Goal: Task Accomplishment & Management: Manage account settings

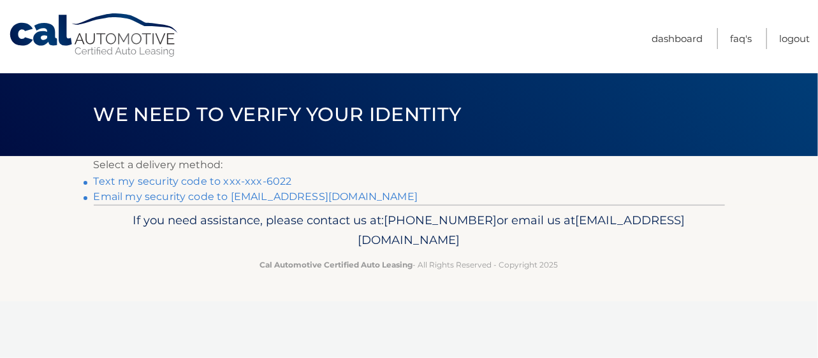
click at [273, 182] on link "Text my security code to xxx-xxx-6022" at bounding box center [193, 181] width 198 height 12
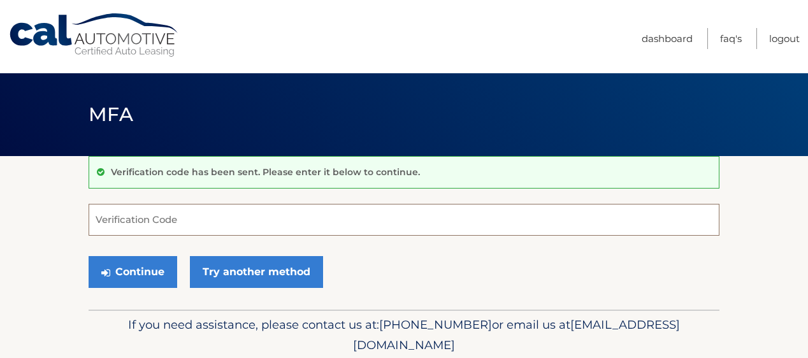
click at [279, 219] on input "Verification Code" at bounding box center [404, 220] width 631 height 32
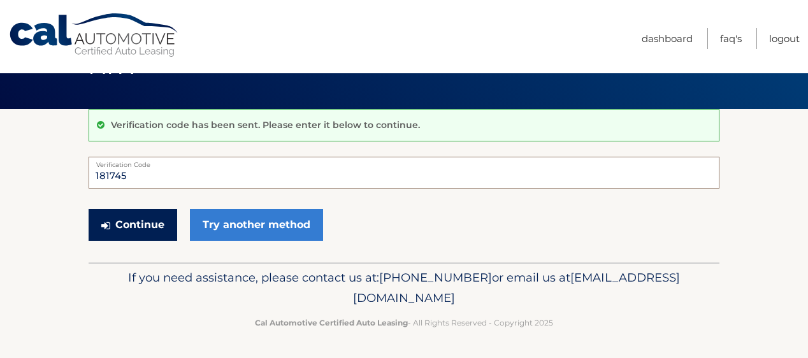
type input "181745"
click at [143, 221] on button "Continue" at bounding box center [133, 225] width 89 height 32
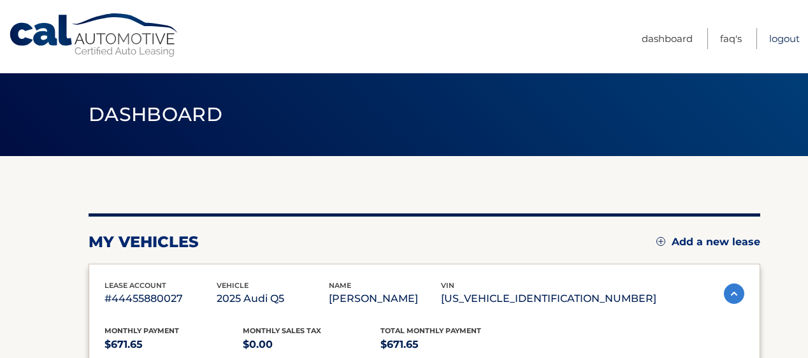
click at [775, 39] on link "Logout" at bounding box center [784, 38] width 31 height 21
